Goal: Contribute content: Add original content to the website for others to see

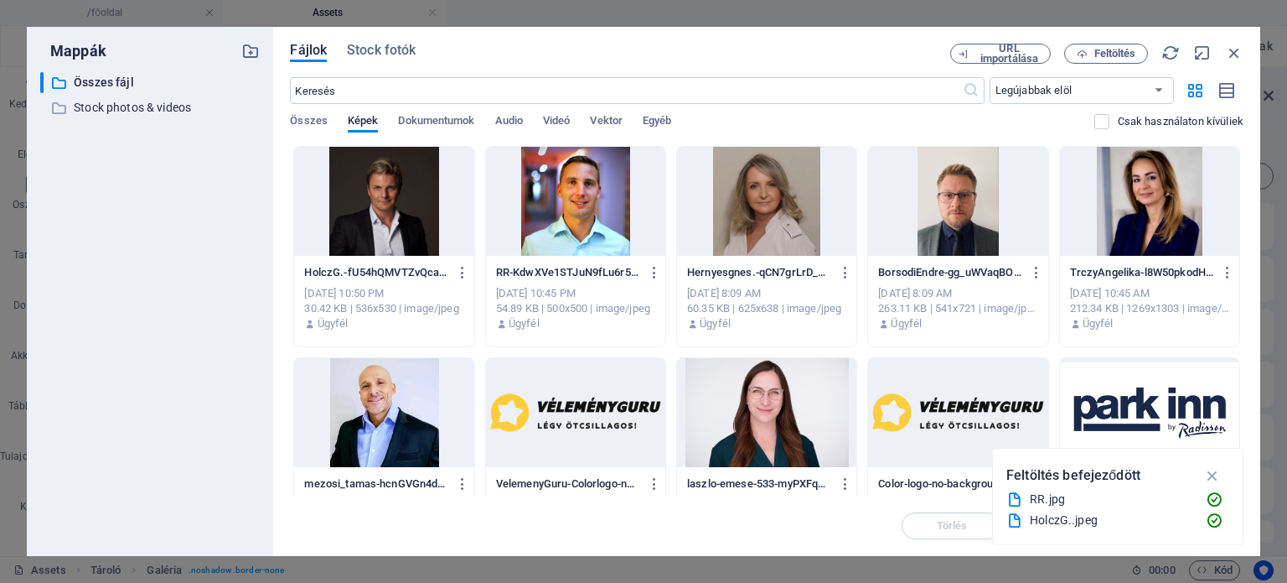
select select "4"
select select "%"
click at [1083, 52] on icon "button" at bounding box center [1082, 54] width 11 height 11
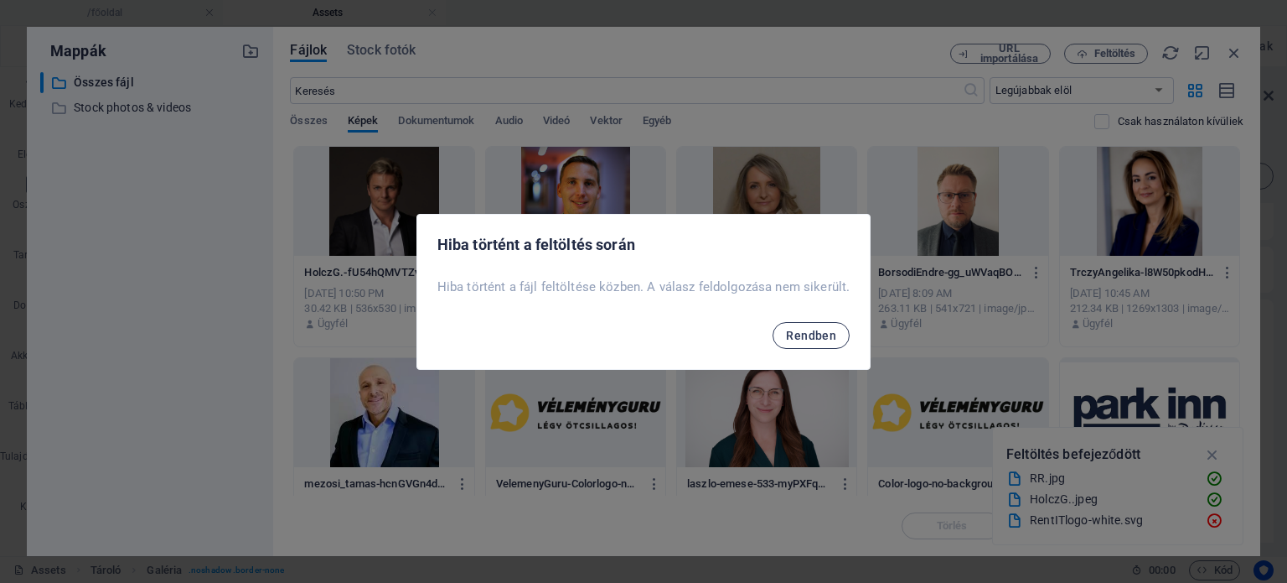
click at [805, 337] on span "Rendben" at bounding box center [811, 335] width 50 height 13
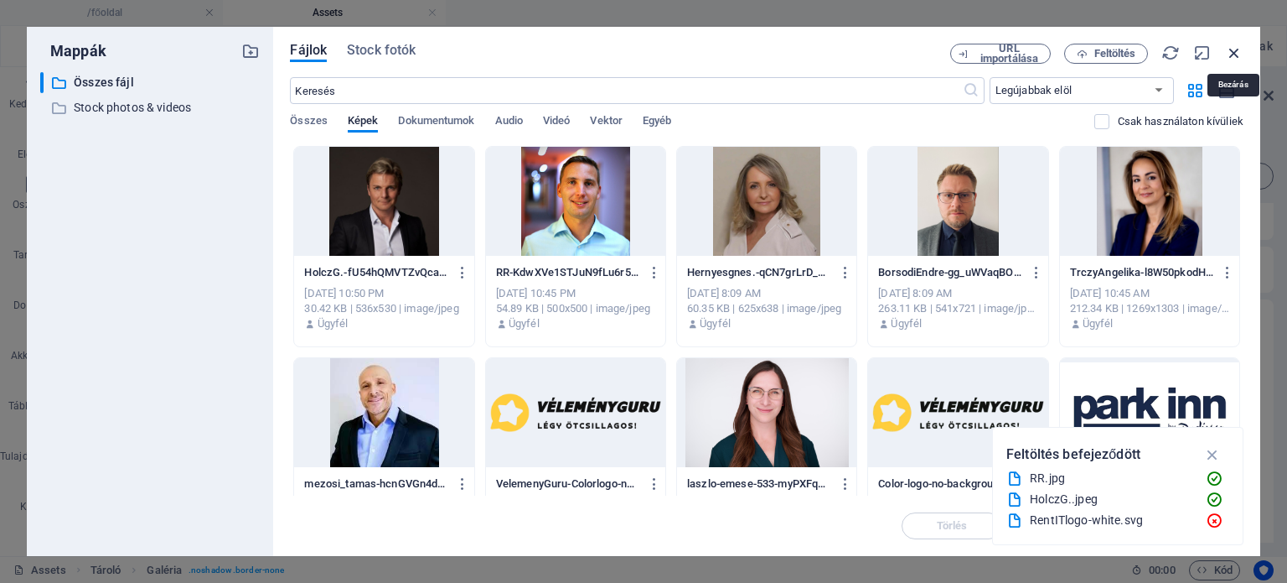
click at [1234, 50] on icon "button" at bounding box center [1234, 53] width 18 height 18
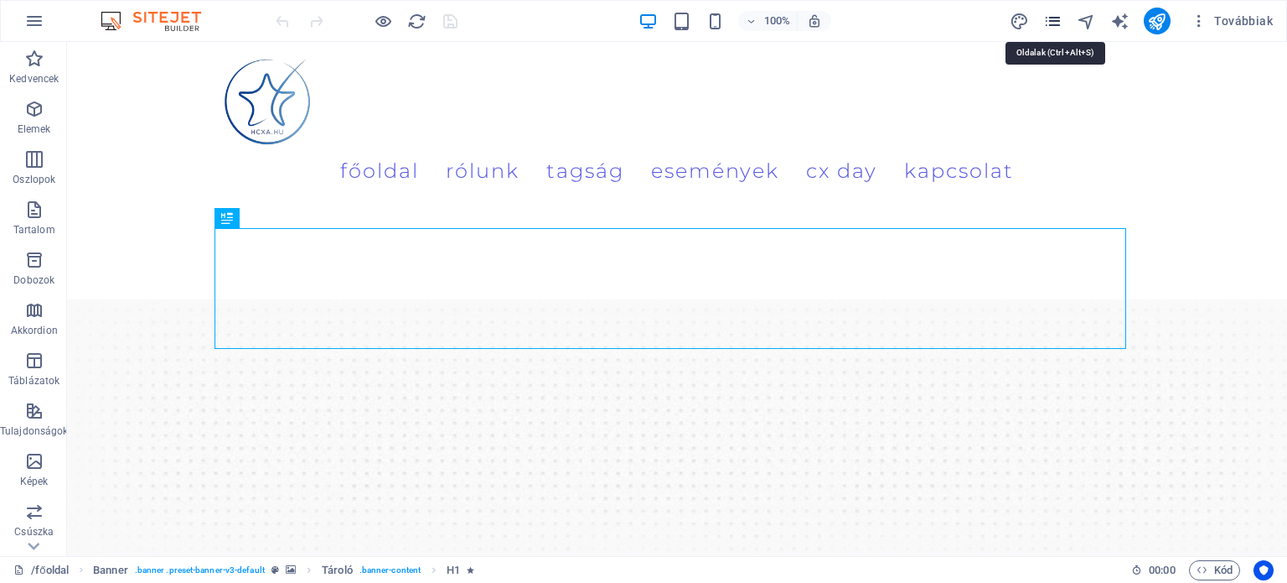
click at [1059, 19] on icon "pages" at bounding box center [1053, 21] width 19 height 19
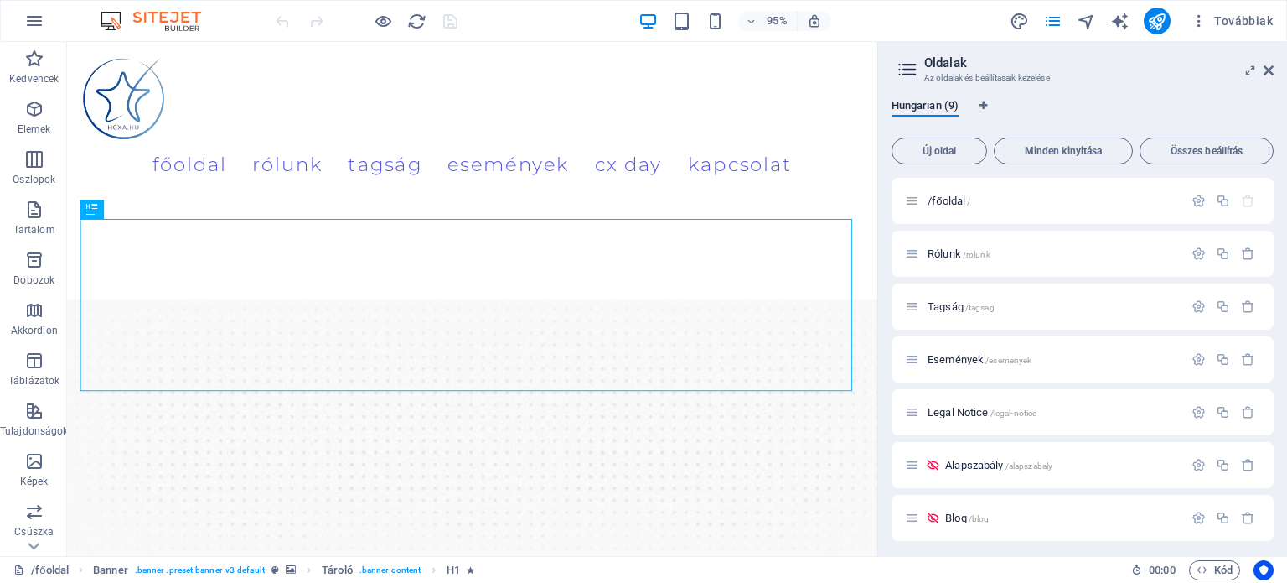
scroll to position [111, 0]
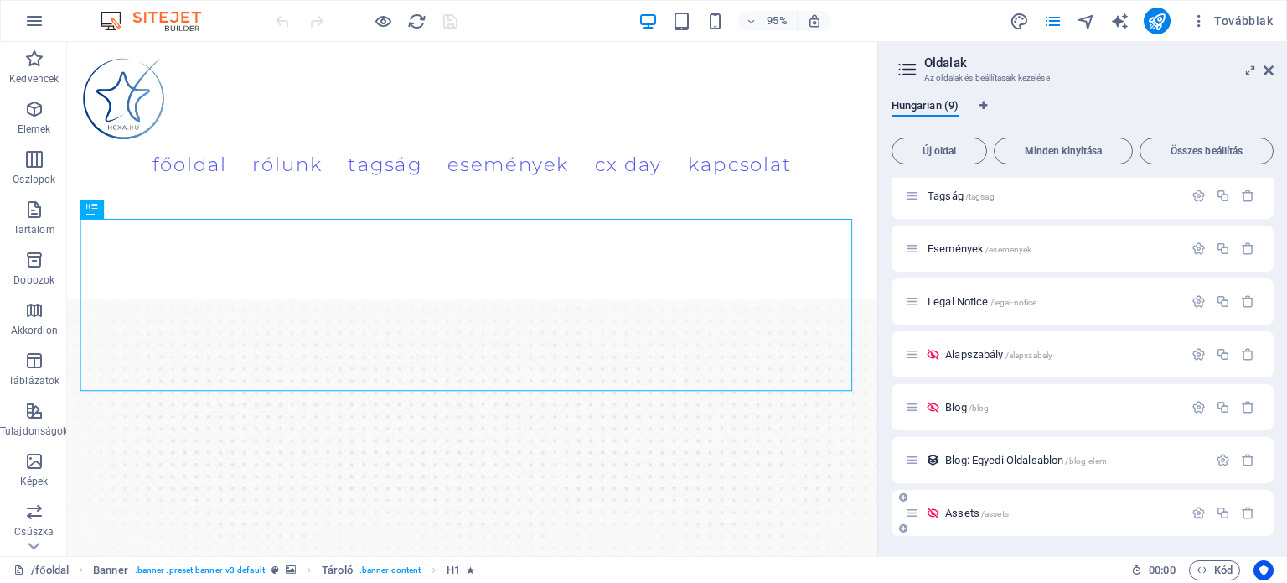
click at [1004, 509] on span "/assets" at bounding box center [996, 513] width 28 height 9
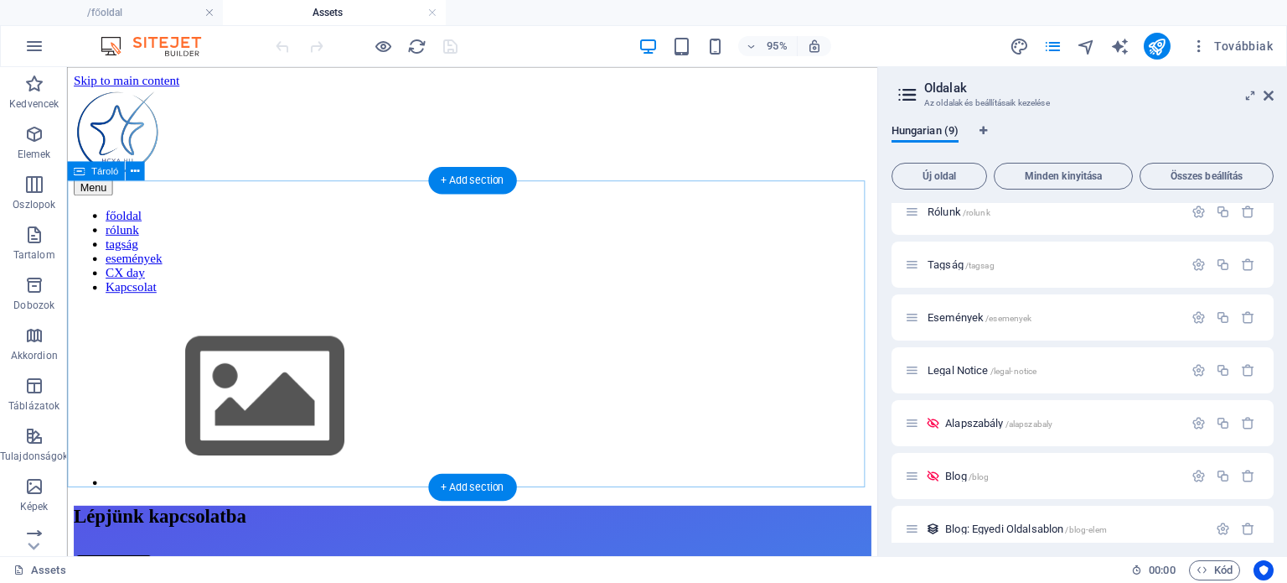
scroll to position [0, 0]
click at [240, 319] on img at bounding box center [274, 413] width 335 height 189
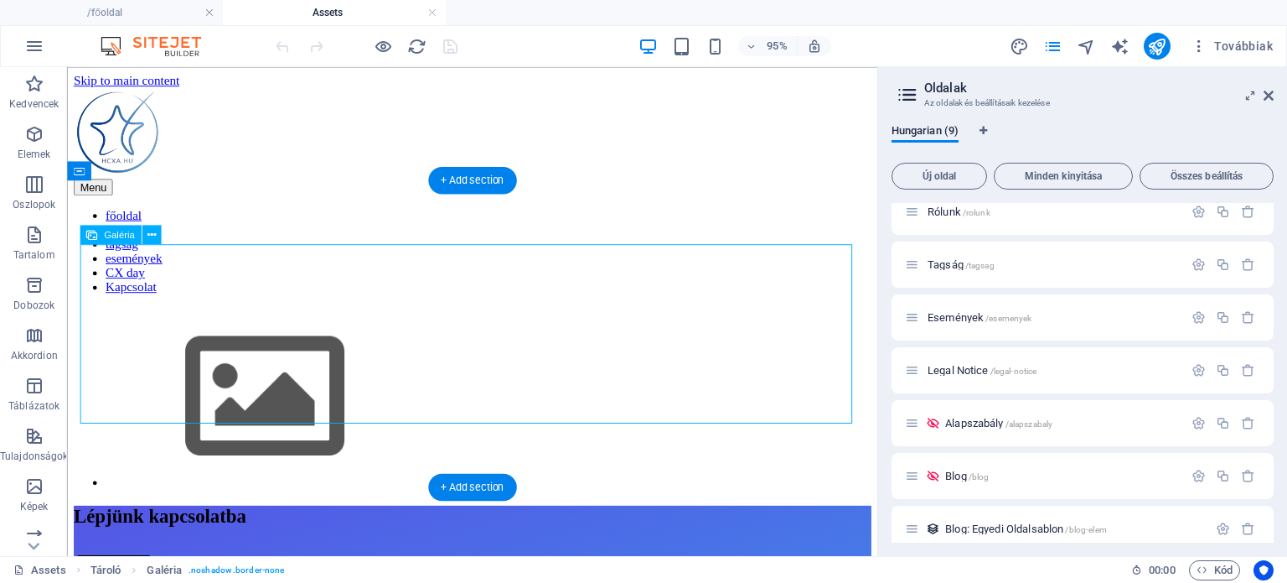
click at [240, 319] on img at bounding box center [274, 413] width 335 height 189
select select "4"
select select "%"
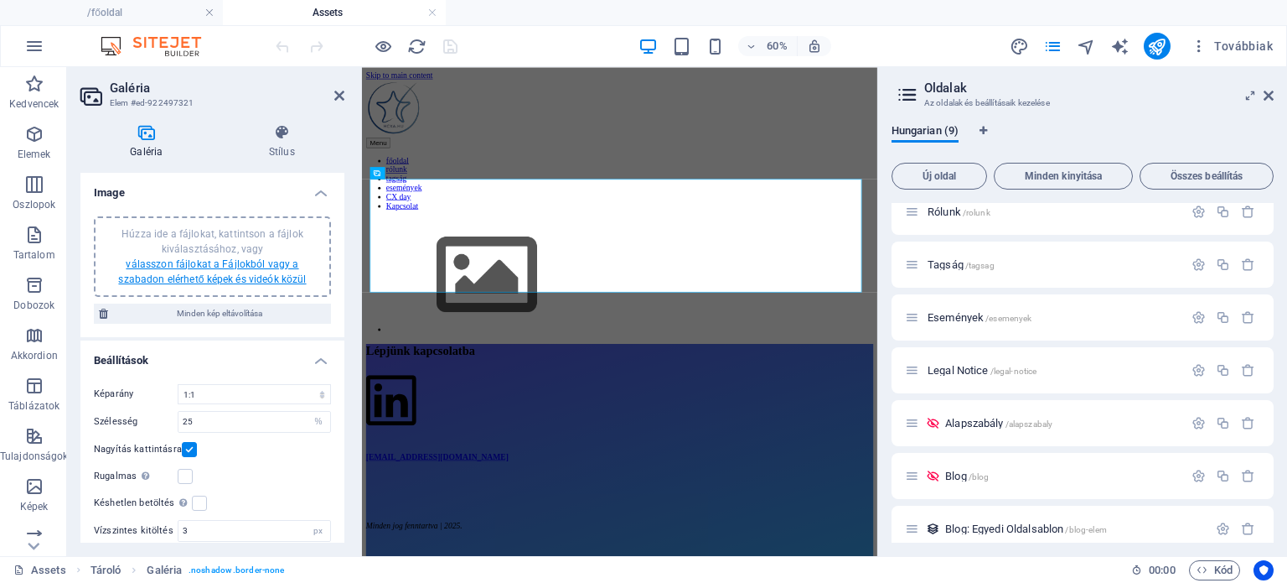
click at [207, 264] on link "válasszon fájlokat a Fájlokból vagy a szabadon elérhető képek és videók közül" at bounding box center [212, 271] width 188 height 27
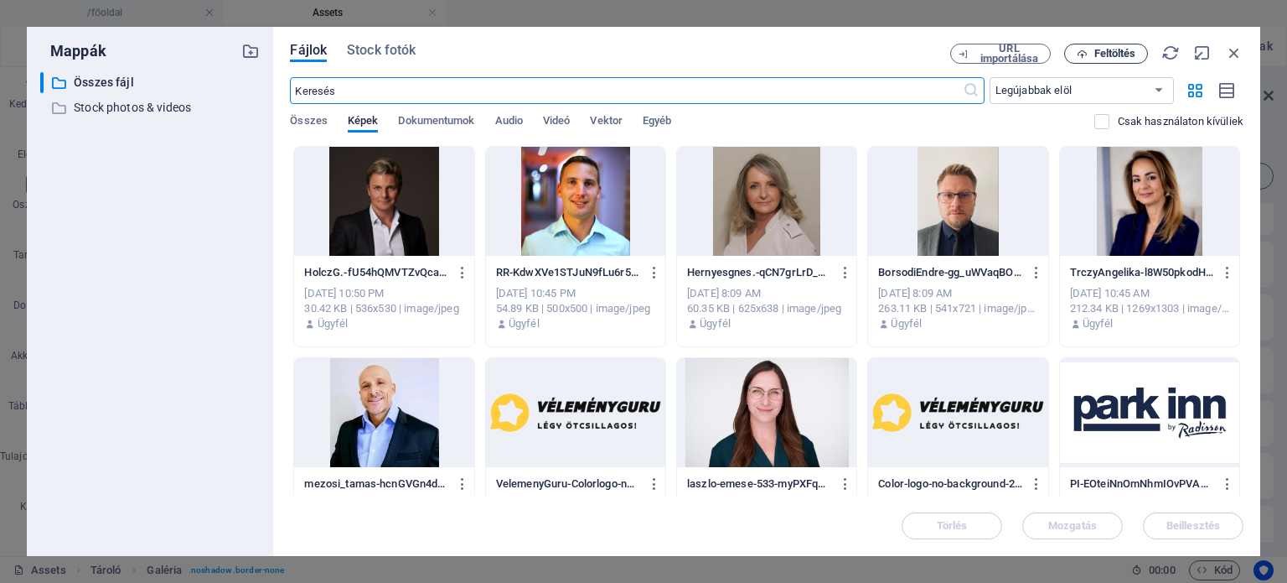
click at [1085, 49] on icon "button" at bounding box center [1082, 54] width 11 height 11
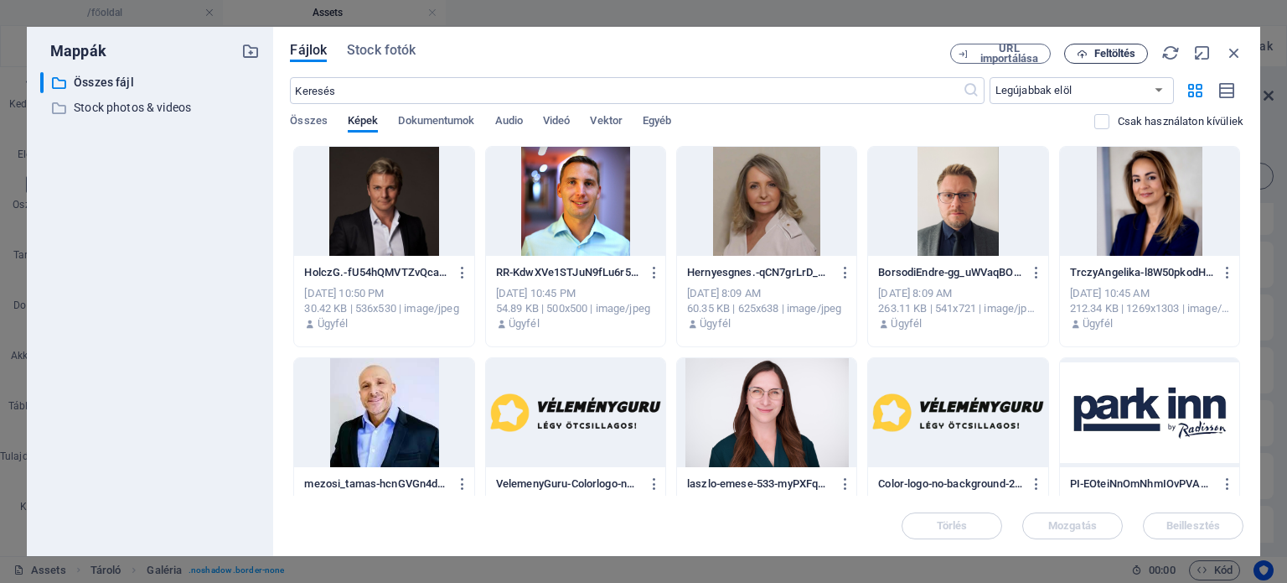
click at [1116, 53] on span "Feltöltés" at bounding box center [1116, 54] width 42 height 10
click at [307, 118] on span "Összes" at bounding box center [309, 122] width 38 height 23
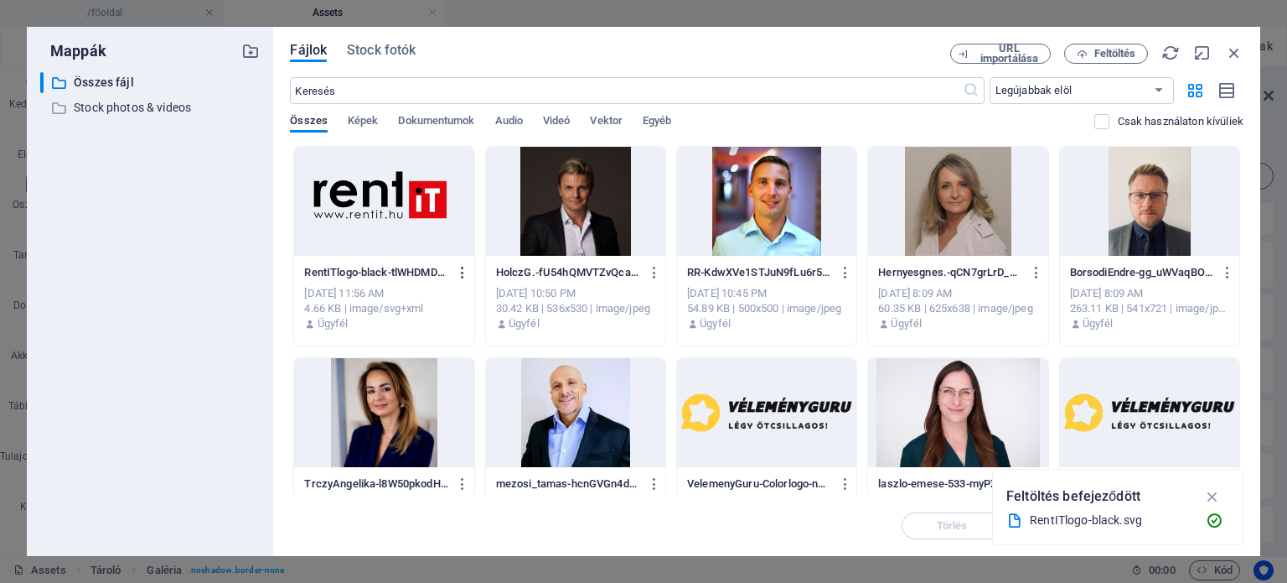
click at [459, 271] on icon "button" at bounding box center [463, 272] width 16 height 15
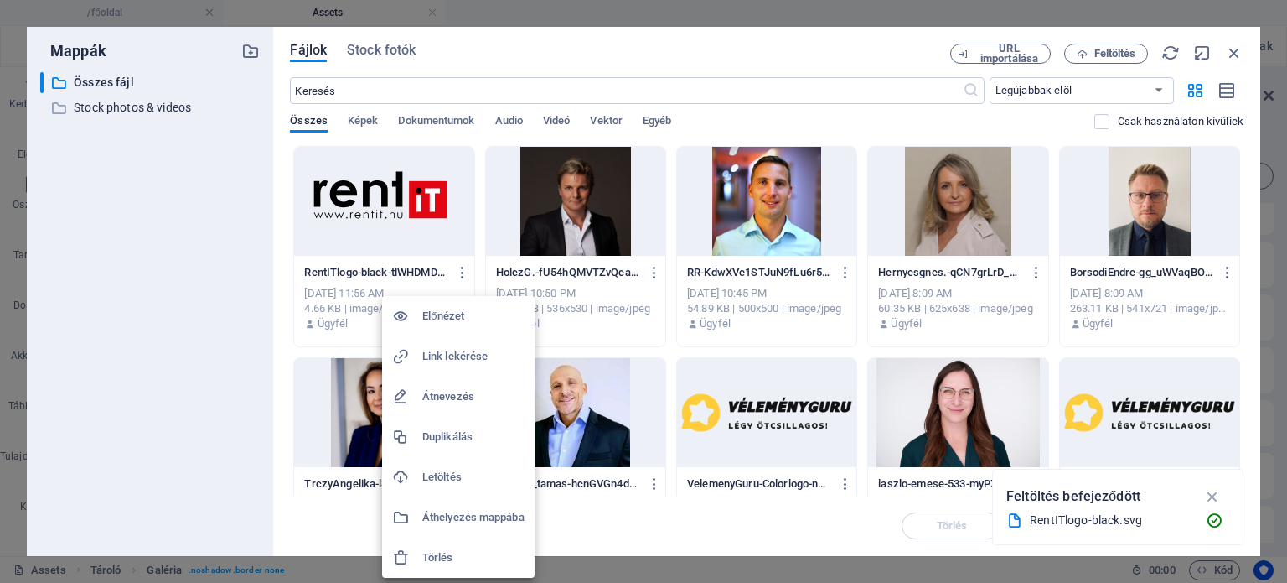
click at [472, 347] on h6 "Link lekérése" at bounding box center [473, 356] width 102 height 20
